Goal: Check status: Check status

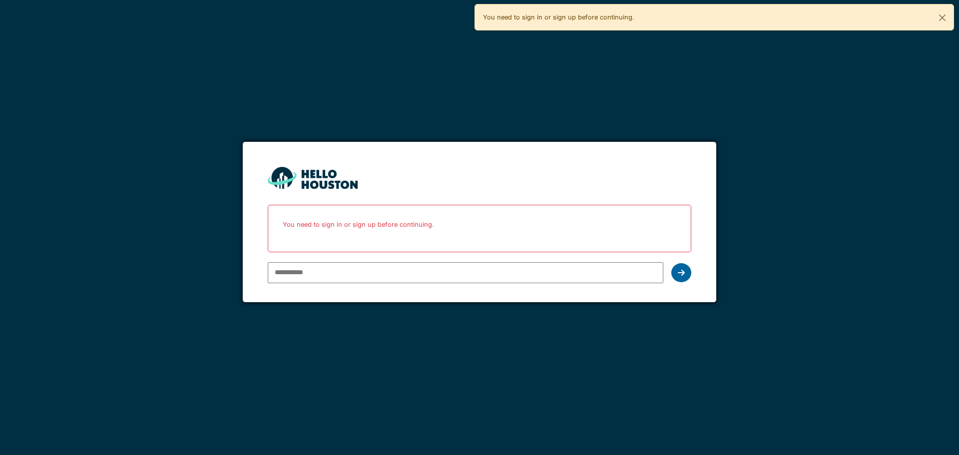
type input "**********"
click at [689, 268] on div at bounding box center [681, 272] width 20 height 19
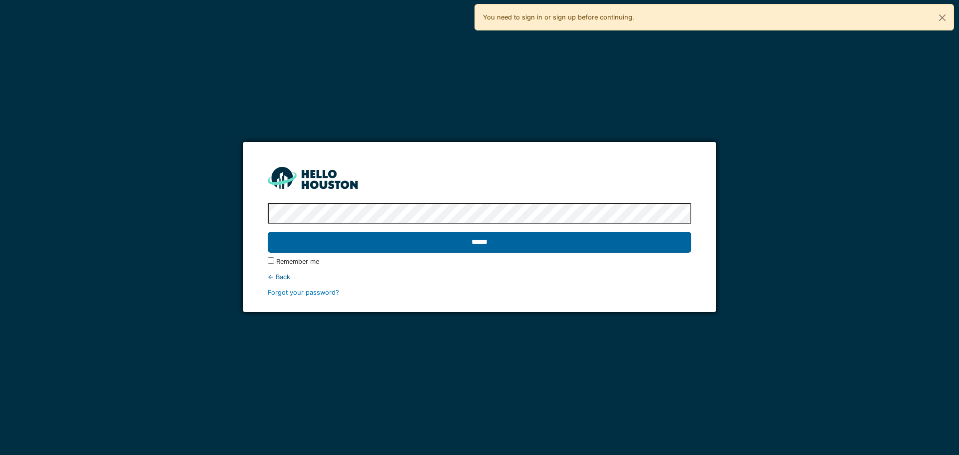
click at [661, 242] on input "******" at bounding box center [479, 242] width 423 height 21
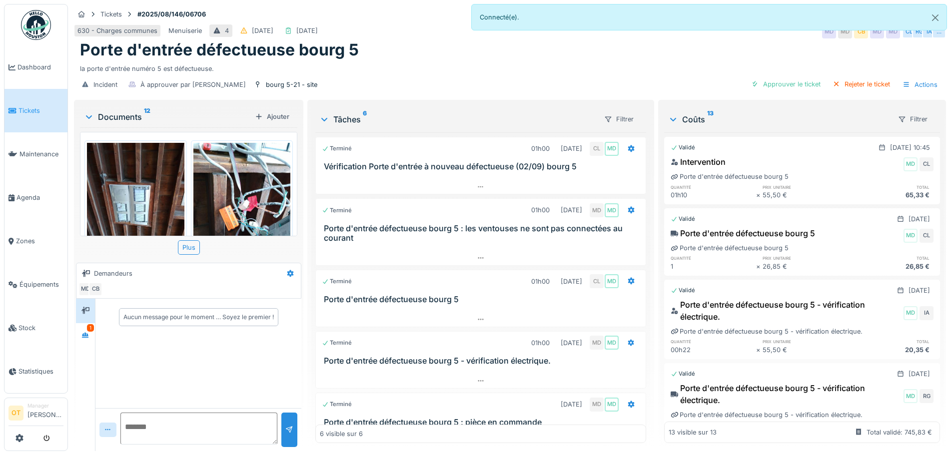
click at [231, 184] on img at bounding box center [241, 207] width 97 height 129
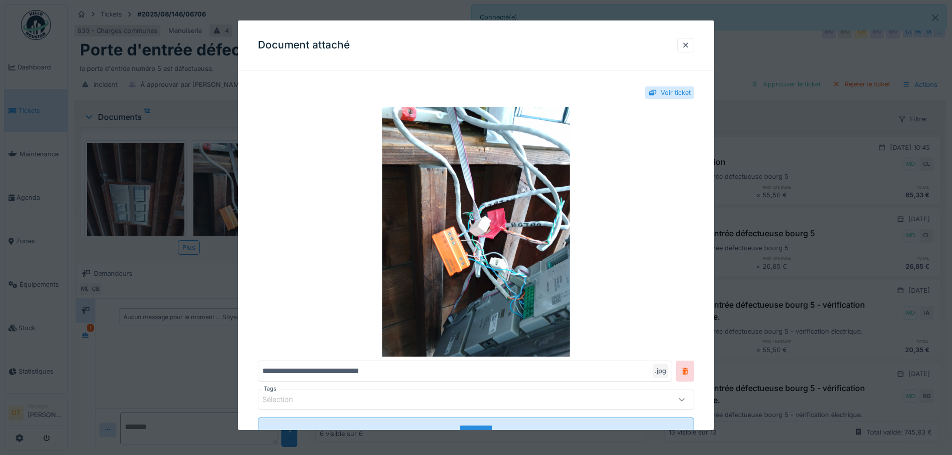
click at [201, 183] on div at bounding box center [476, 227] width 952 height 455
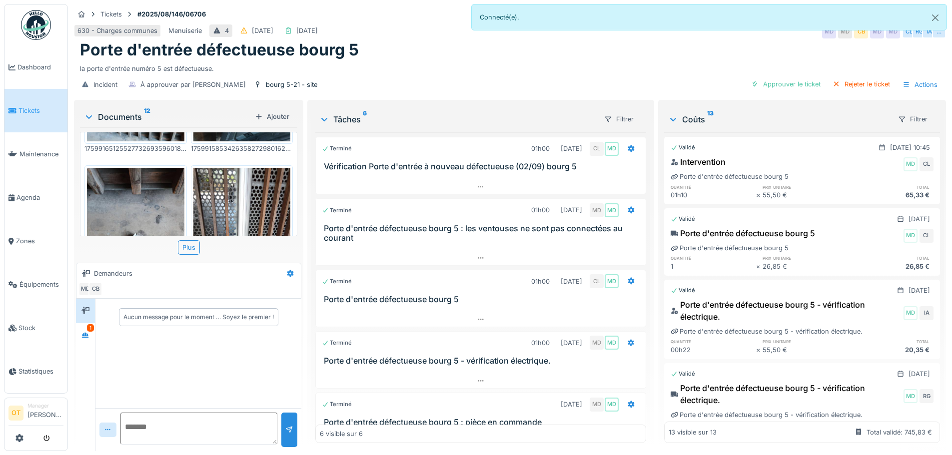
scroll to position [200, 0]
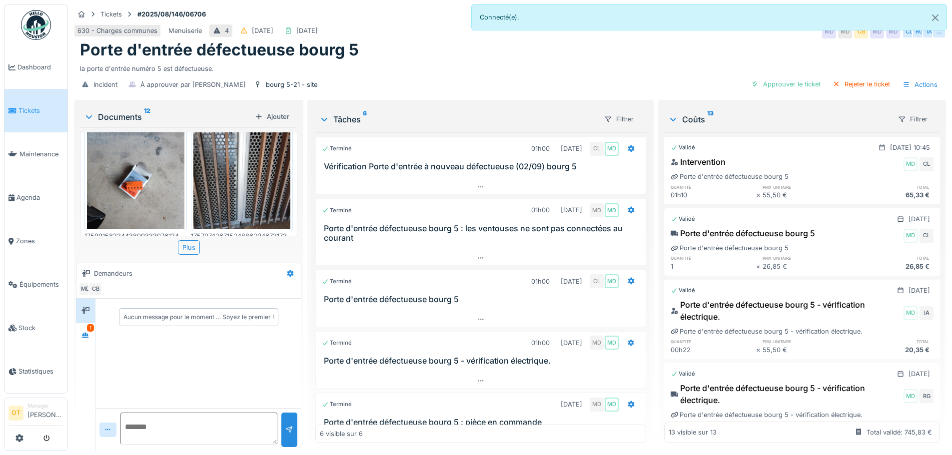
click at [136, 178] on img at bounding box center [135, 163] width 97 height 129
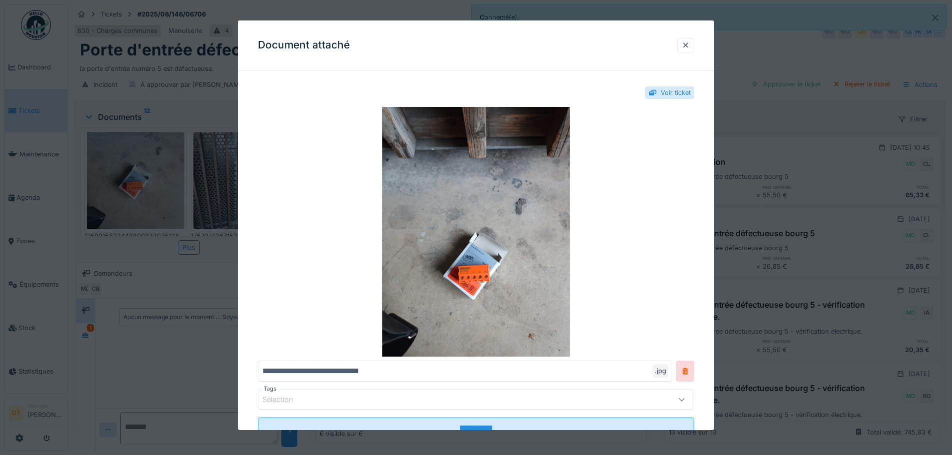
click at [136, 178] on div at bounding box center [476, 227] width 952 height 455
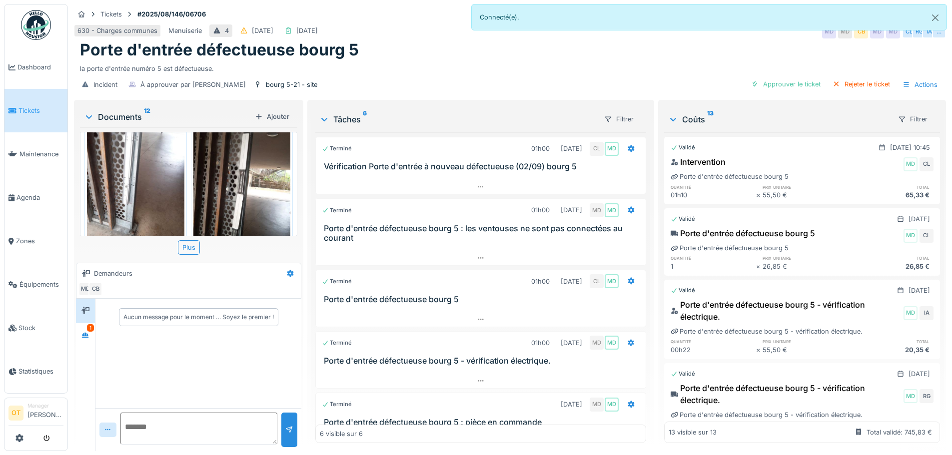
scroll to position [800, 0]
click at [142, 180] on img at bounding box center [135, 188] width 97 height 129
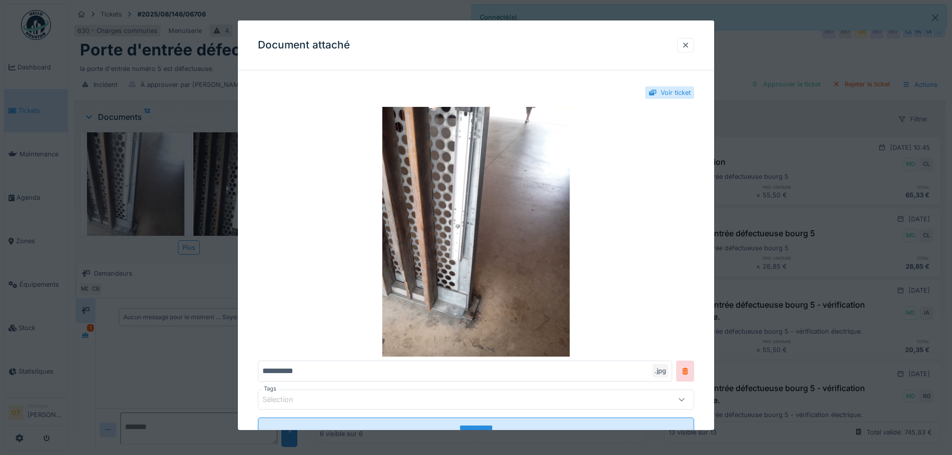
click at [142, 180] on div at bounding box center [476, 227] width 952 height 455
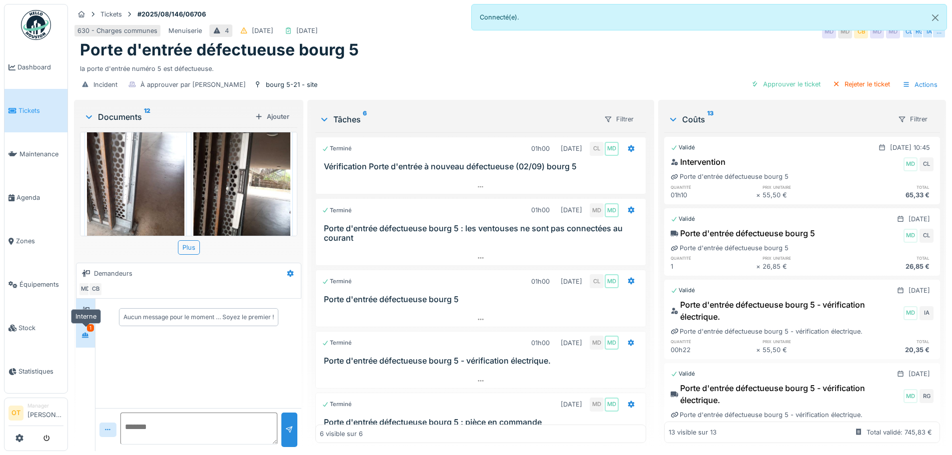
click at [81, 333] on div at bounding box center [85, 335] width 15 height 12
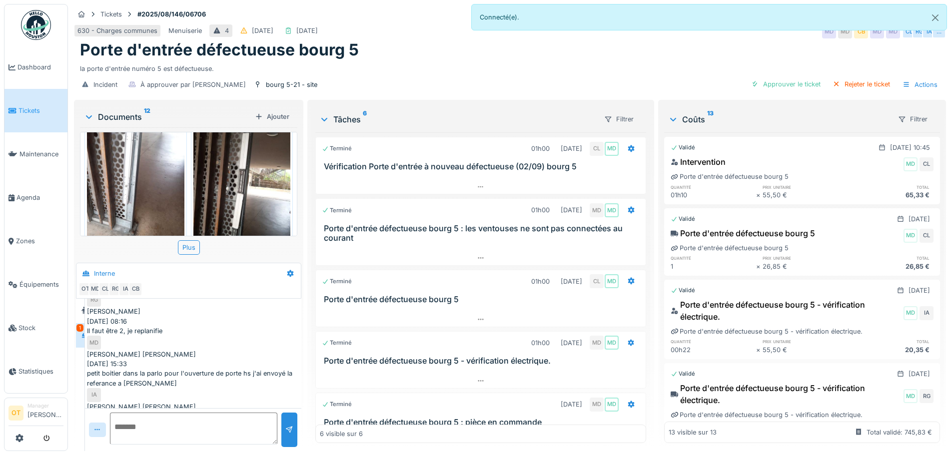
scroll to position [7, 0]
